Goal: Check status: Check status

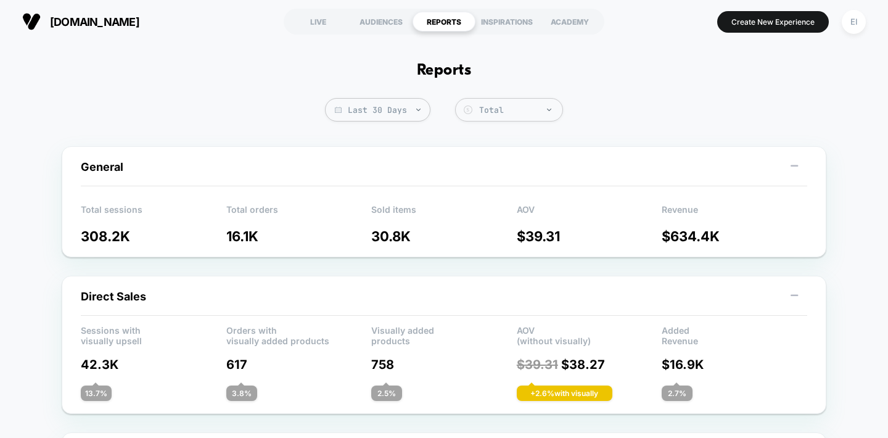
scroll to position [10, 0]
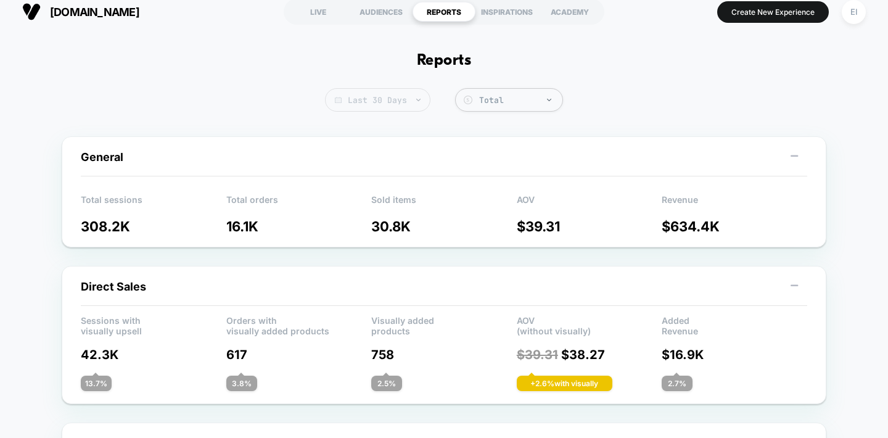
click at [398, 109] on span "Last 30 Days" at bounding box center [377, 99] width 105 height 23
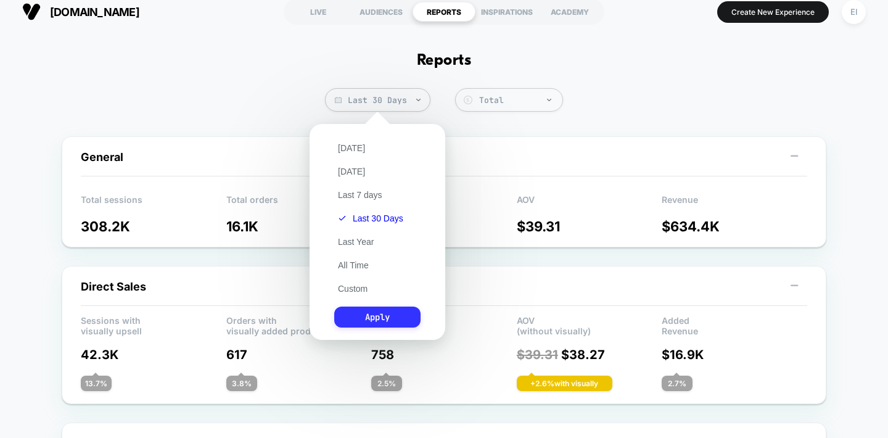
click at [373, 313] on button "Apply" at bounding box center [377, 316] width 86 height 21
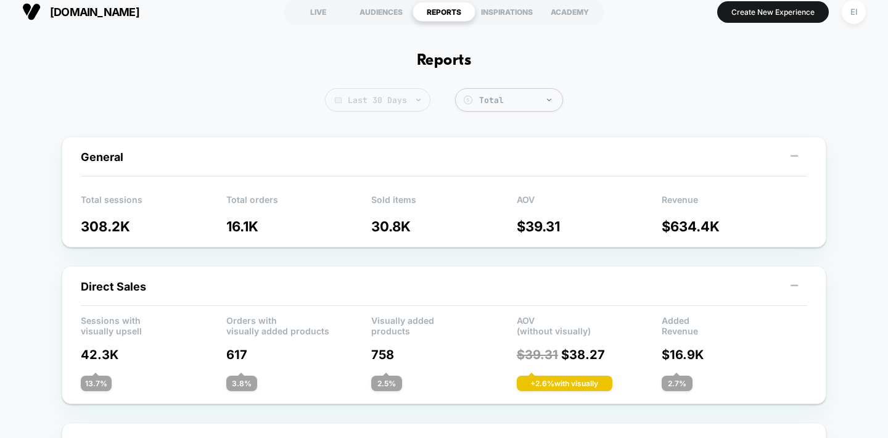
click at [396, 91] on span "Last 30 Days" at bounding box center [377, 99] width 105 height 23
select select "*"
select select "****"
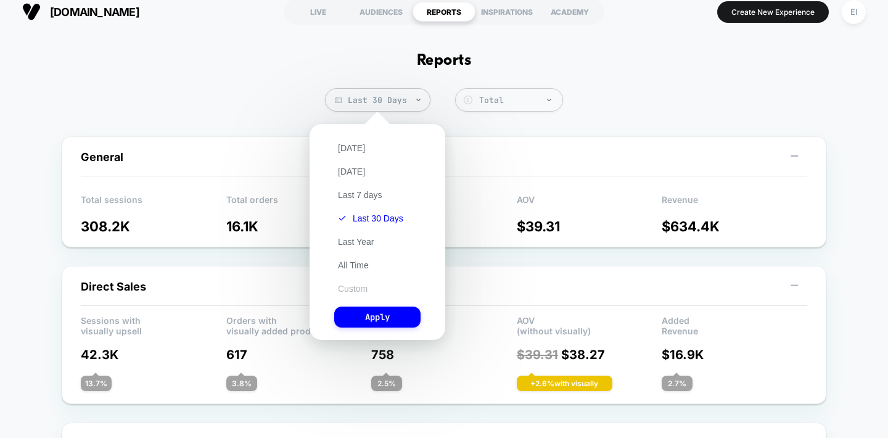
click at [350, 293] on button "Custom" at bounding box center [352, 288] width 37 height 11
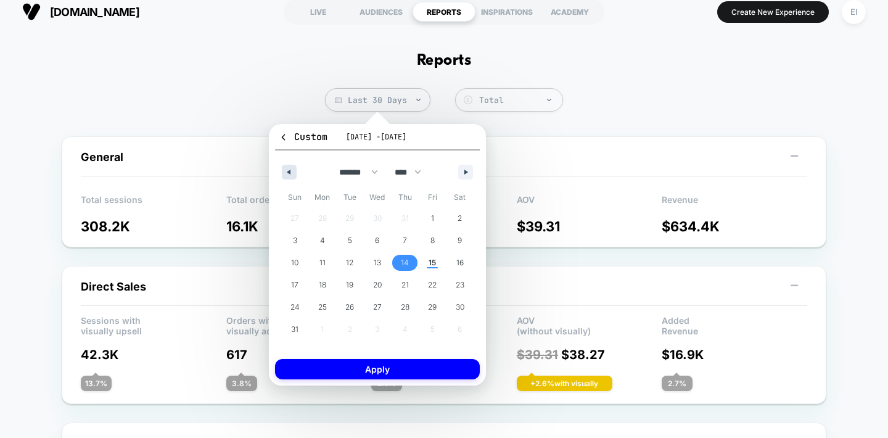
click at [288, 168] on button "button" at bounding box center [289, 172] width 15 height 15
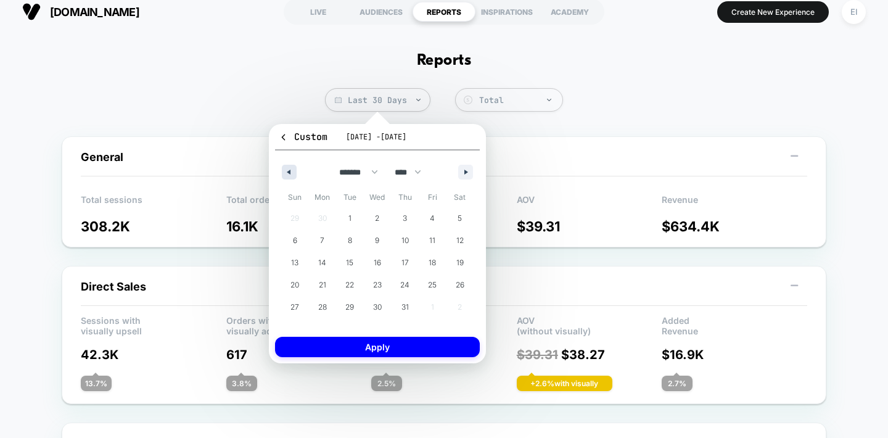
click at [288, 168] on button "button" at bounding box center [289, 172] width 15 height 15
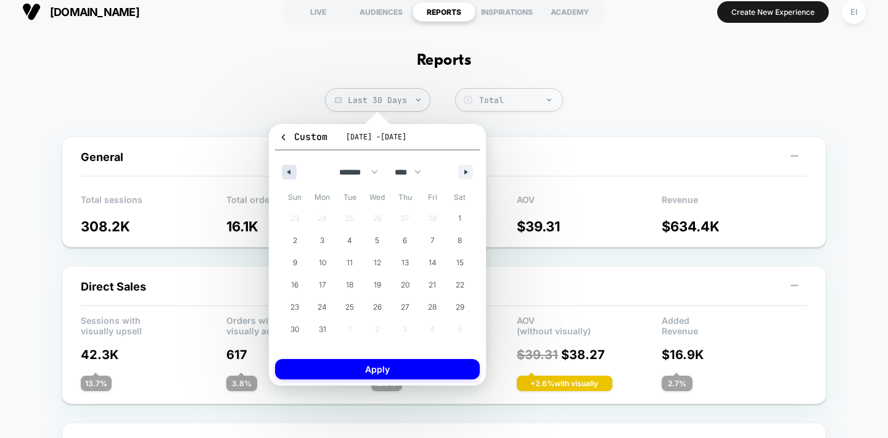
click at [288, 168] on button "button" at bounding box center [289, 172] width 15 height 15
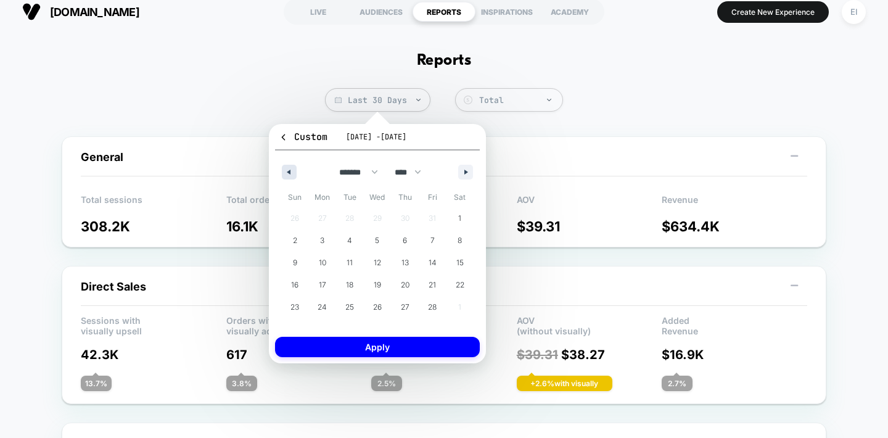
click at [288, 168] on button "button" at bounding box center [289, 172] width 15 height 15
click at [374, 219] on span "1" at bounding box center [378, 218] width 28 height 16
click at [465, 167] on button "button" at bounding box center [465, 172] width 15 height 15
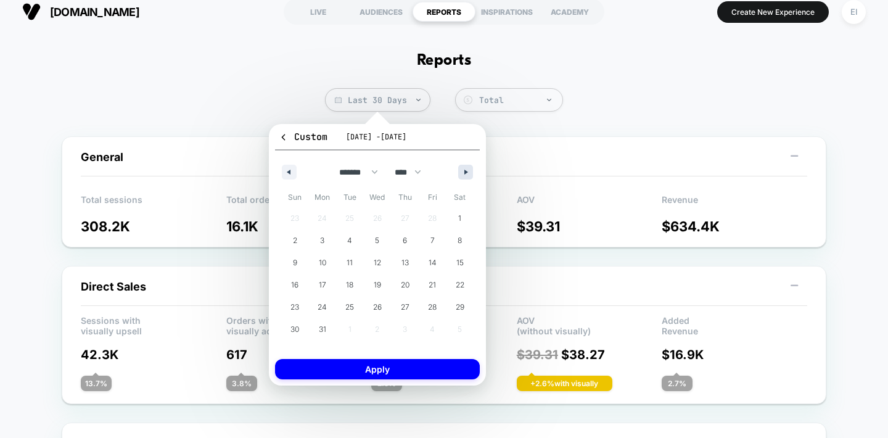
click at [465, 167] on button "button" at bounding box center [465, 172] width 15 height 15
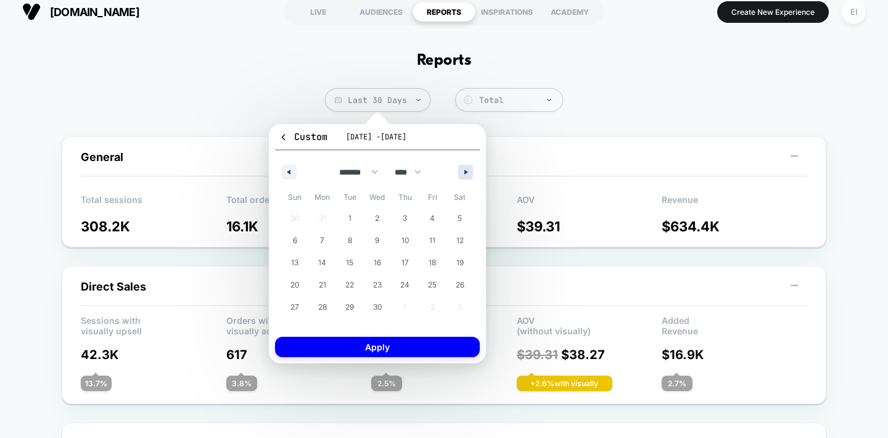
click at [465, 167] on button "button" at bounding box center [465, 172] width 15 height 15
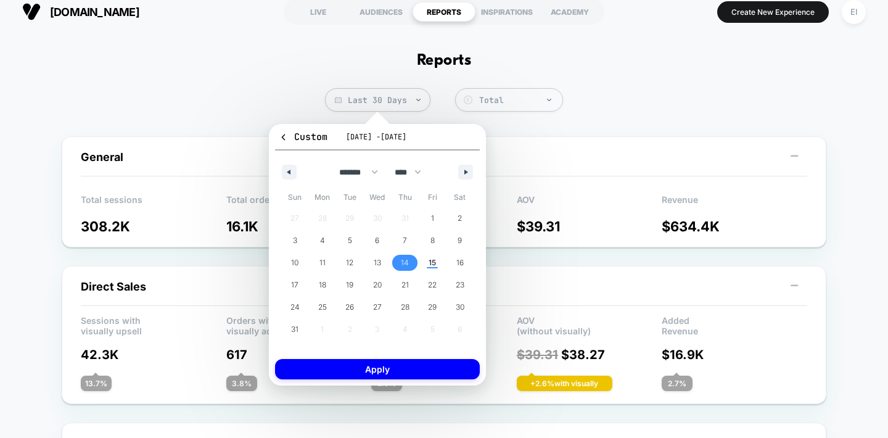
click at [412, 258] on span "14" at bounding box center [405, 263] width 28 height 16
select select "*"
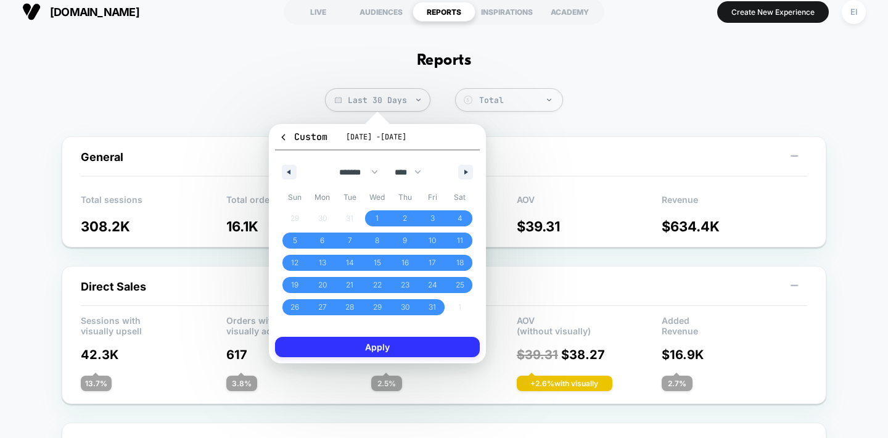
click at [410, 353] on button "Apply" at bounding box center [377, 347] width 205 height 20
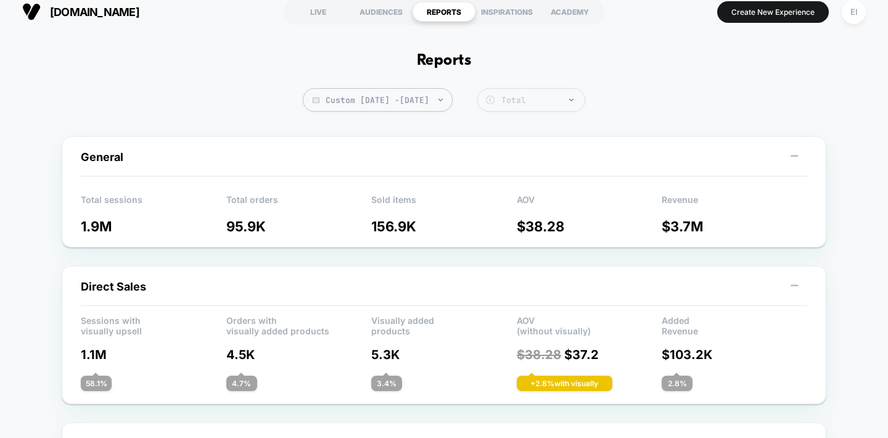
click at [551, 97] on div "Total" at bounding box center [539, 100] width 77 height 10
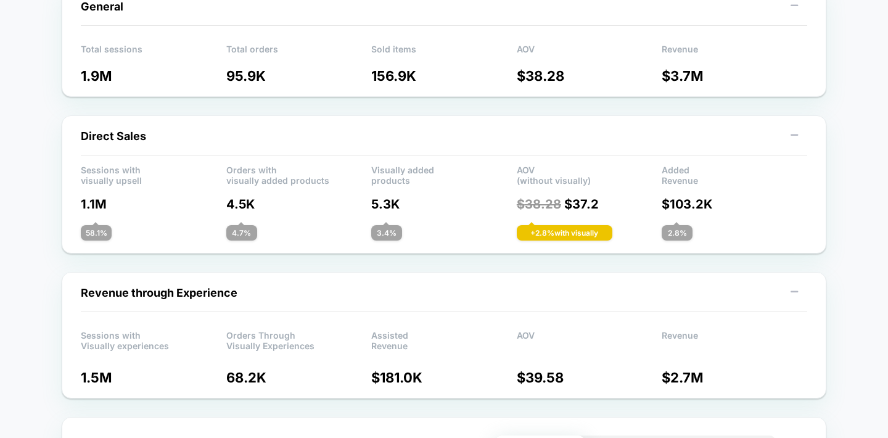
scroll to position [165, 0]
